Goal: Navigation & Orientation: Find specific page/section

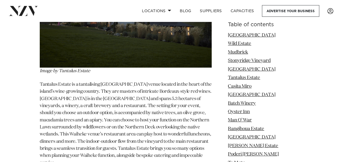
scroll to position [2107, 0]
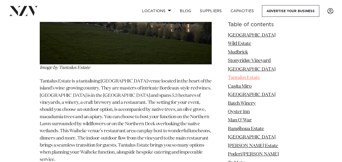
click at [235, 77] on link "Tantalus Estate" at bounding box center [244, 77] width 32 height 5
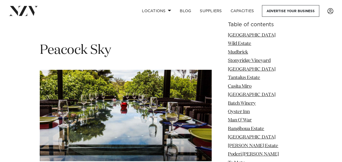
scroll to position [5019, 0]
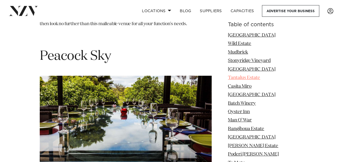
click at [237, 75] on link "Tantalus Estate" at bounding box center [244, 77] width 32 height 5
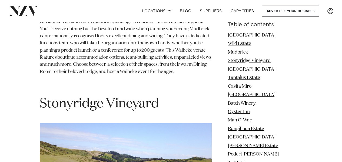
scroll to position [1426, 0]
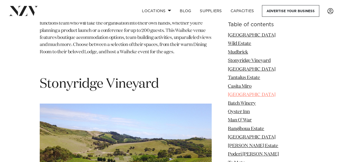
click at [242, 95] on link "[GEOGRAPHIC_DATA]" at bounding box center [252, 94] width 48 height 5
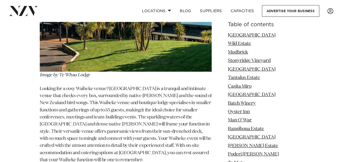
scroll to position [2634, 0]
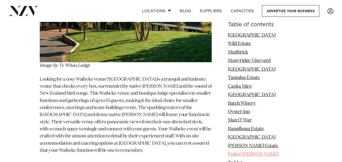
click at [240, 153] on link "Poderi [PERSON_NAME]" at bounding box center [253, 154] width 51 height 5
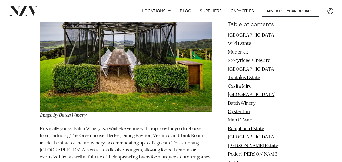
scroll to position [2876, 0]
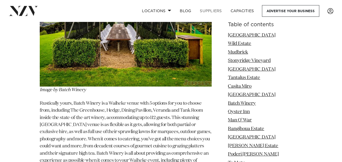
click at [212, 11] on link "SUPPLIERS" at bounding box center [210, 11] width 31 height 12
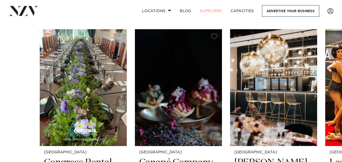
scroll to position [162, 0]
